Goal: Information Seeking & Learning: Learn about a topic

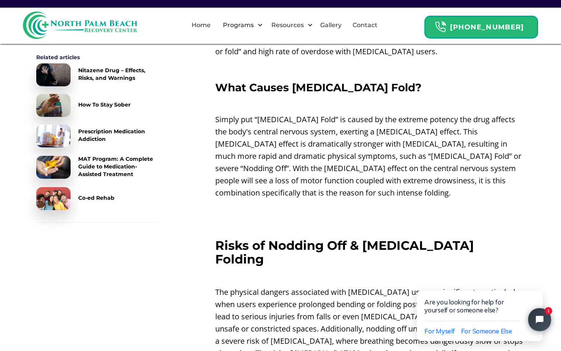
scroll to position [1106, 0]
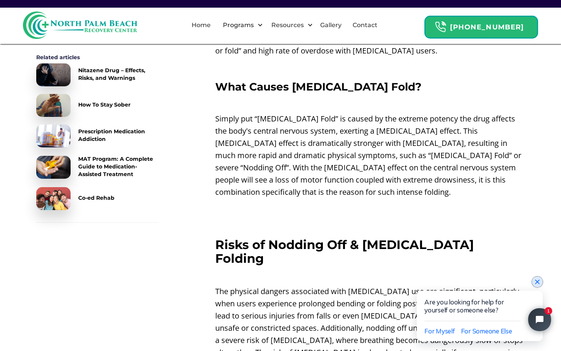
click at [536, 283] on icon "Close chat widget" at bounding box center [538, 282] width 8 height 8
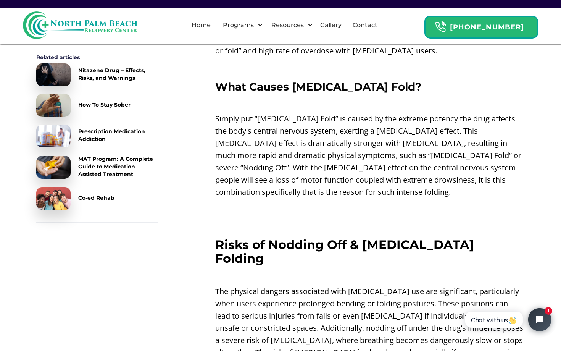
click at [358, 285] on p "The physical dangers associated with [MEDICAL_DATA] use are significant, partic…" at bounding box center [370, 328] width 310 height 86
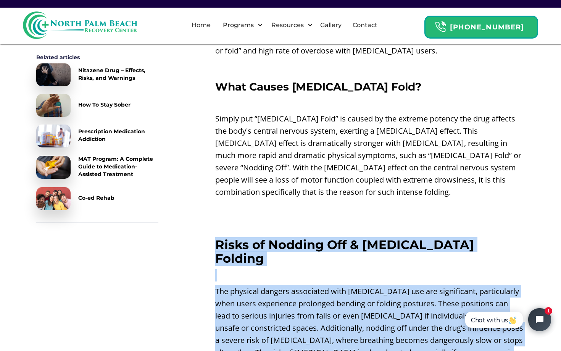
drag, startPoint x: 358, startPoint y: 255, endPoint x: 357, endPoint y: 208, distance: 47.0
click at [357, 208] on div "Nodding Off On [MEDICAL_DATA] ‍ When people take [MEDICAL_DATA] their bodies ce…" at bounding box center [370, 4] width 310 height 1606
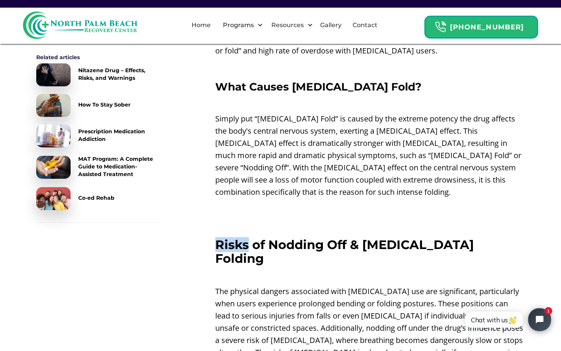
click at [357, 208] on div "Nodding Off On [MEDICAL_DATA] ‍ When people take [MEDICAL_DATA] their bodies ce…" at bounding box center [370, 4] width 310 height 1606
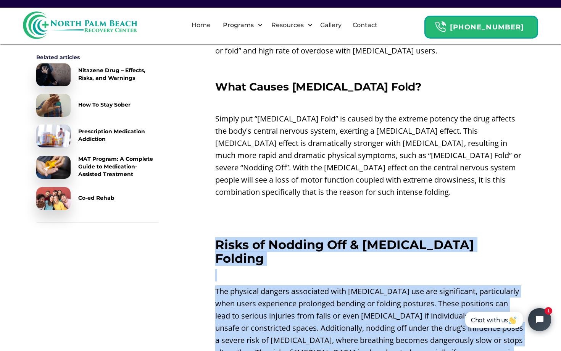
drag, startPoint x: 357, startPoint y: 208, endPoint x: 346, endPoint y: 244, distance: 37.6
click at [346, 245] on div "Nodding Off On [MEDICAL_DATA] ‍ When people take [MEDICAL_DATA] their bodies ce…" at bounding box center [370, 4] width 310 height 1606
click at [346, 244] on div "Nodding Off On [MEDICAL_DATA] ‍ When people take [MEDICAL_DATA] their bodies ce…" at bounding box center [370, 4] width 310 height 1606
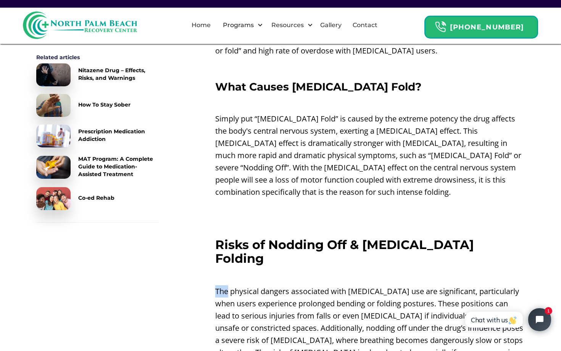
click at [346, 244] on div "Nodding Off On [MEDICAL_DATA] ‍ When people take [MEDICAL_DATA] their bodies ce…" at bounding box center [370, 4] width 310 height 1606
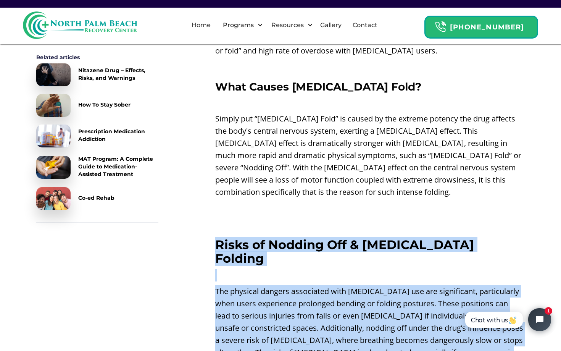
drag, startPoint x: 346, startPoint y: 244, endPoint x: 346, endPoint y: 208, distance: 36.3
click at [346, 208] on div "Nodding Off On [MEDICAL_DATA] ‍ When people take [MEDICAL_DATA] their bodies ce…" at bounding box center [370, 4] width 310 height 1606
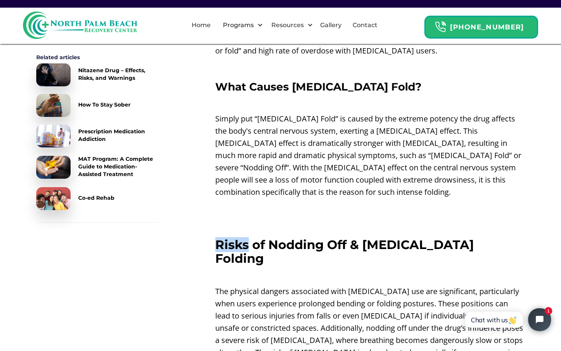
click at [346, 208] on div "Nodding Off On [MEDICAL_DATA] ‍ When people take [MEDICAL_DATA] their bodies ce…" at bounding box center [370, 4] width 310 height 1606
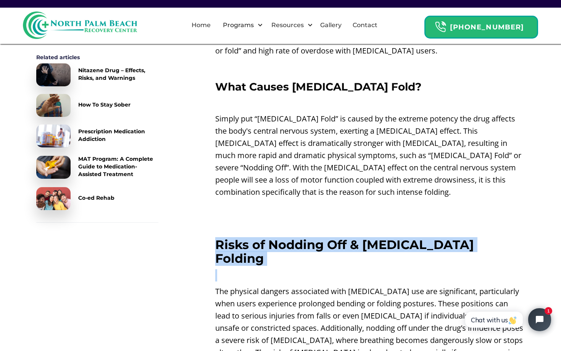
drag, startPoint x: 346, startPoint y: 208, endPoint x: 342, endPoint y: 242, distance: 34.6
click at [342, 242] on div "Nodding Off On [MEDICAL_DATA] ‍ When people take [MEDICAL_DATA] their bodies ce…" at bounding box center [370, 4] width 310 height 1606
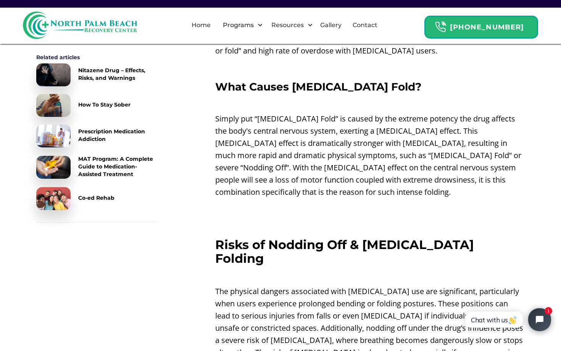
click at [333, 285] on p "The physical dangers associated with [MEDICAL_DATA] use are significant, partic…" at bounding box center [370, 328] width 310 height 86
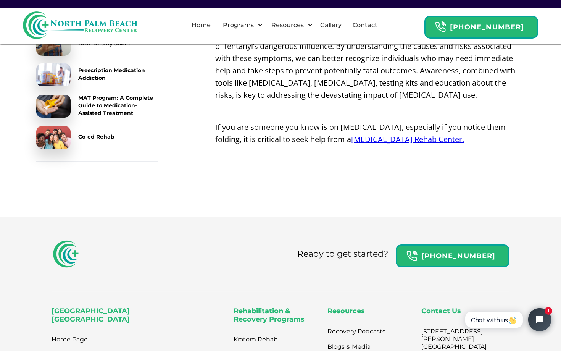
scroll to position [1619, 0]
